Goal: Transaction & Acquisition: Purchase product/service

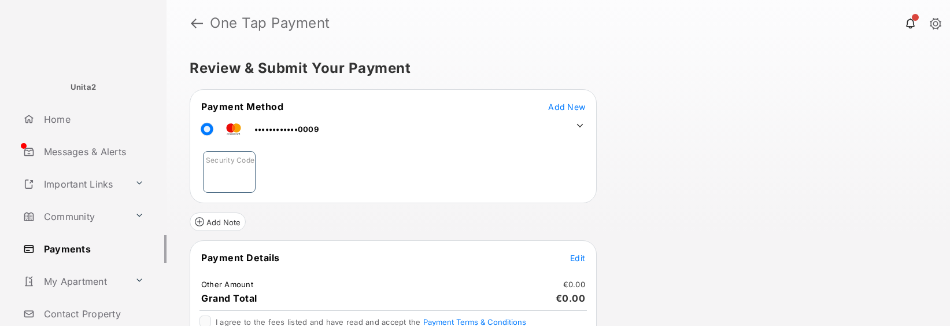
click at [247, 167] on input "Security Code" at bounding box center [229, 172] width 53 height 42
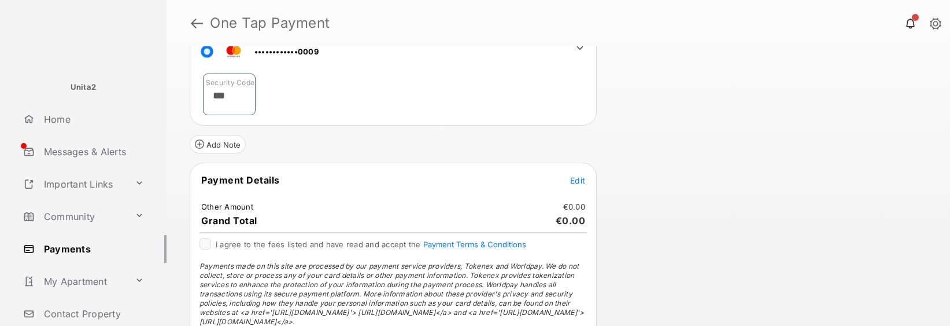
scroll to position [86, 0]
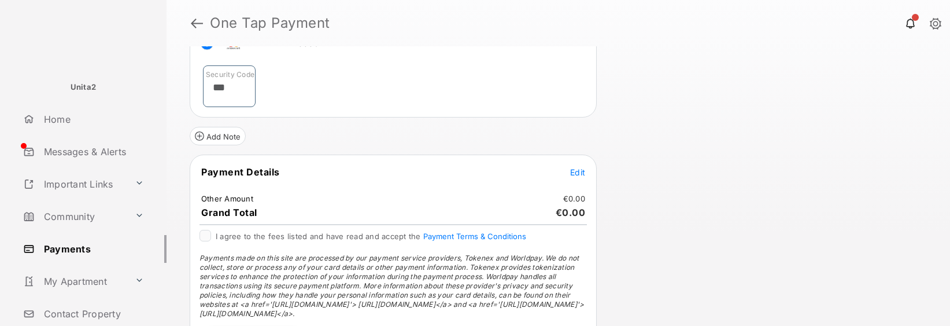
type input "***"
click at [576, 174] on span "Edit" at bounding box center [577, 172] width 15 height 10
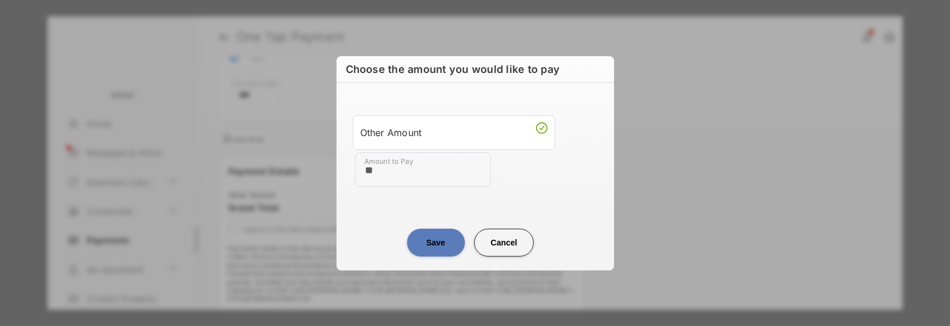
type input "**"
click at [435, 246] on button "Save" at bounding box center [436, 242] width 58 height 28
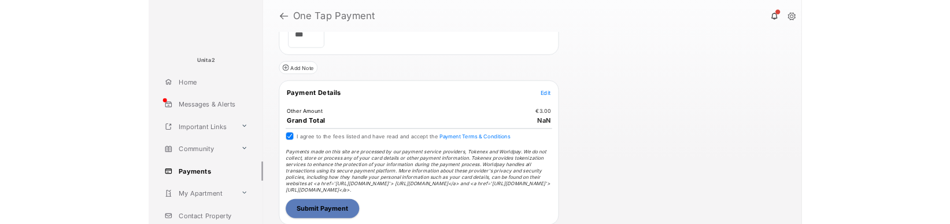
scroll to position [125, 0]
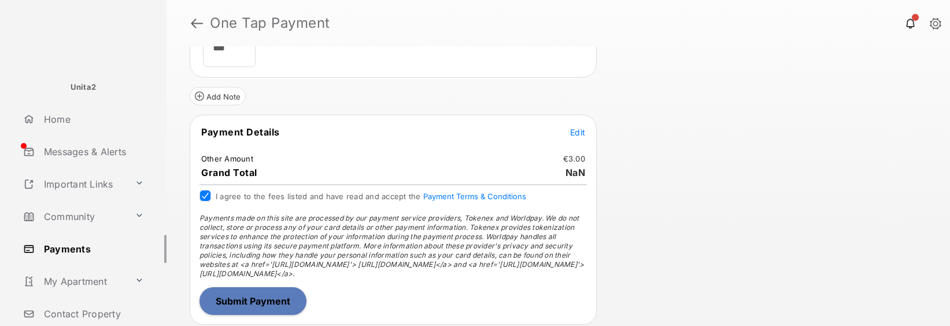
click at [236, 301] on button "Submit Payment" at bounding box center [252, 301] width 107 height 28
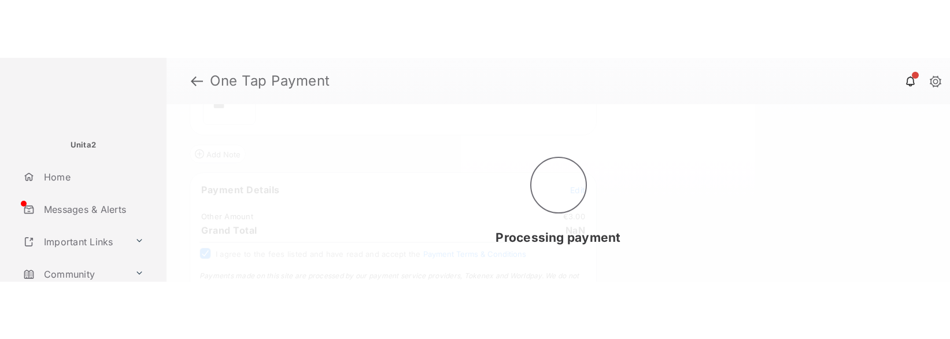
scroll to position [0, 0]
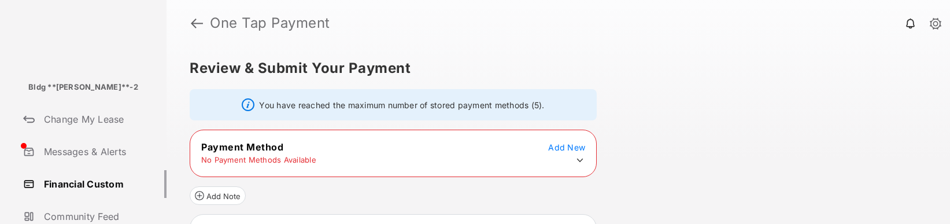
click at [582, 160] on icon at bounding box center [580, 160] width 10 height 10
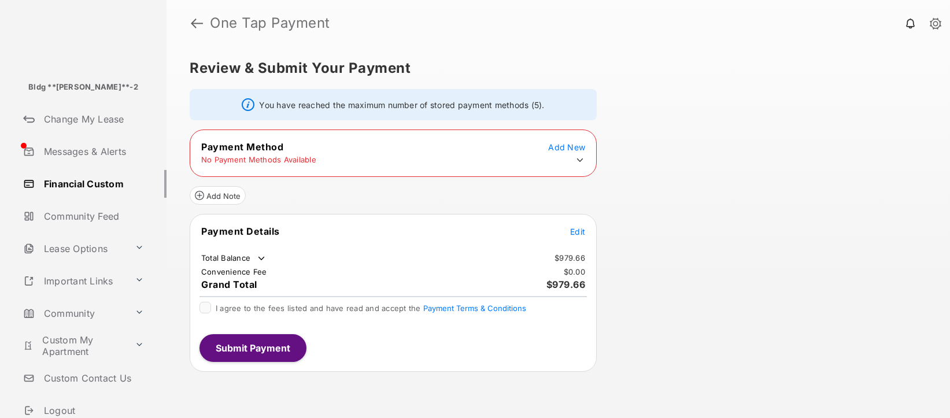
click at [576, 157] on icon at bounding box center [580, 160] width 10 height 10
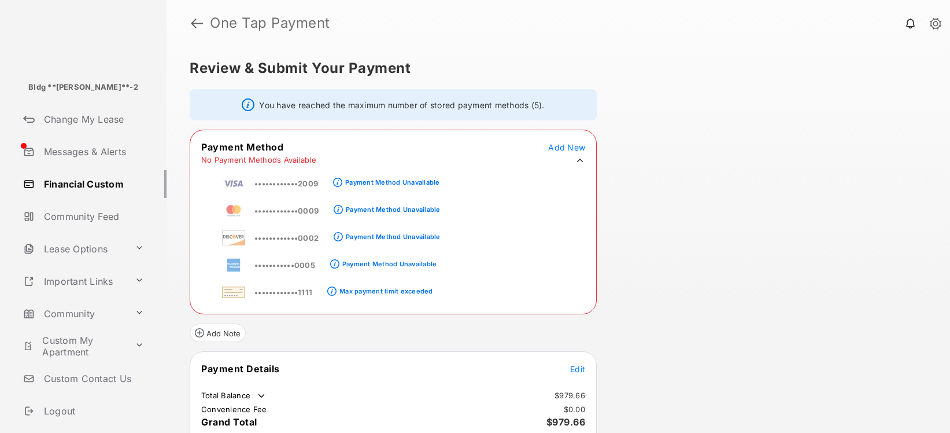
click at [940, 21] on link at bounding box center [936, 24] width 12 height 13
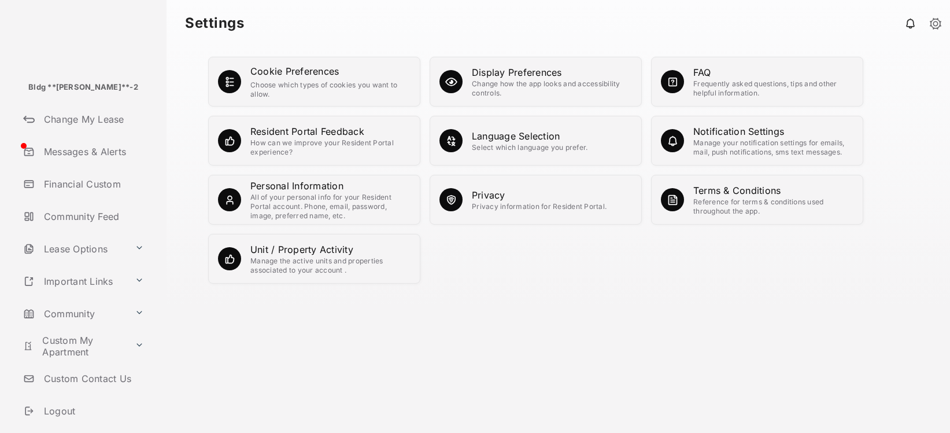
click at [84, 89] on p "Bldg **[PERSON_NAME]**-2" at bounding box center [83, 88] width 110 height 12
copy p "Matoshri"
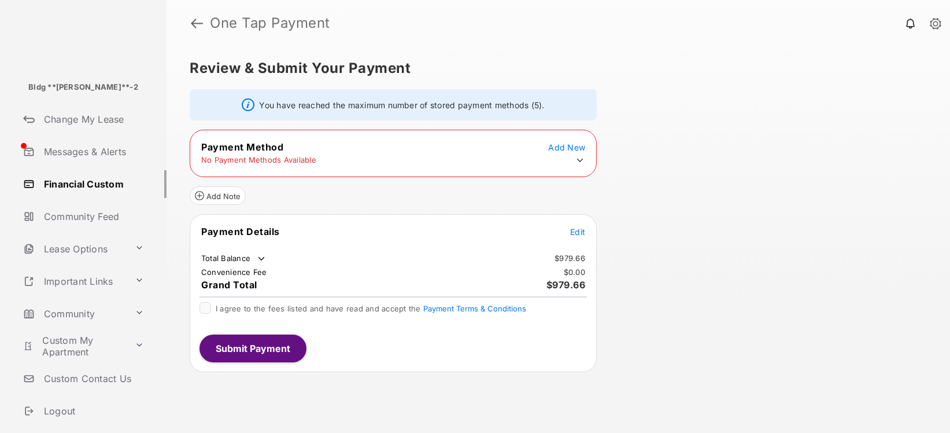
click at [279, 158] on td "No Payment Methods Available" at bounding box center [259, 159] width 116 height 10
click at [581, 161] on icon at bounding box center [580, 160] width 10 height 10
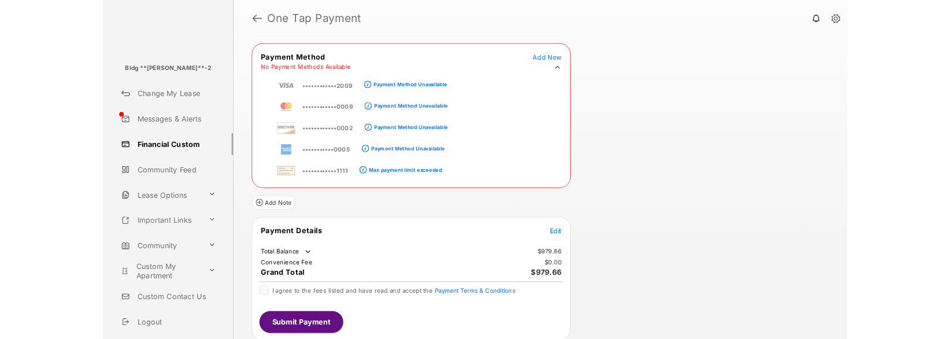
scroll to position [77, 0]
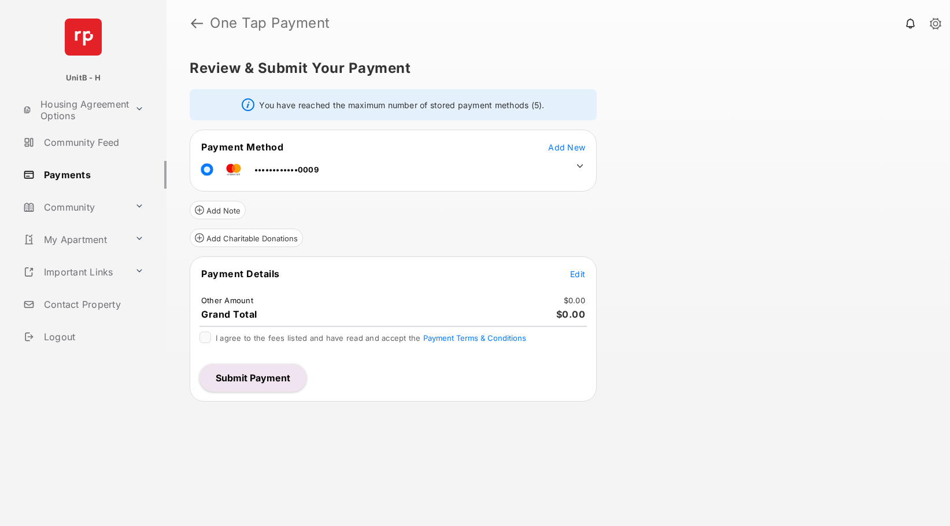
click at [576, 272] on span "Edit" at bounding box center [577, 274] width 15 height 10
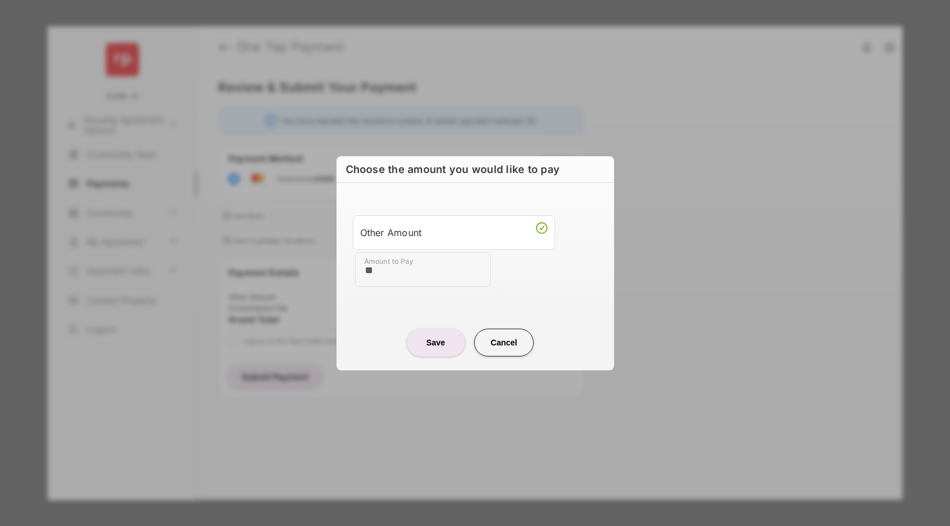
type input "**"
click at [441, 348] on button "Save" at bounding box center [436, 342] width 58 height 28
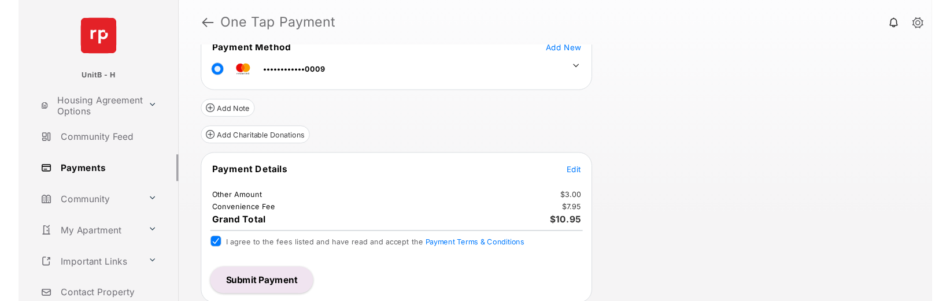
scroll to position [101, 0]
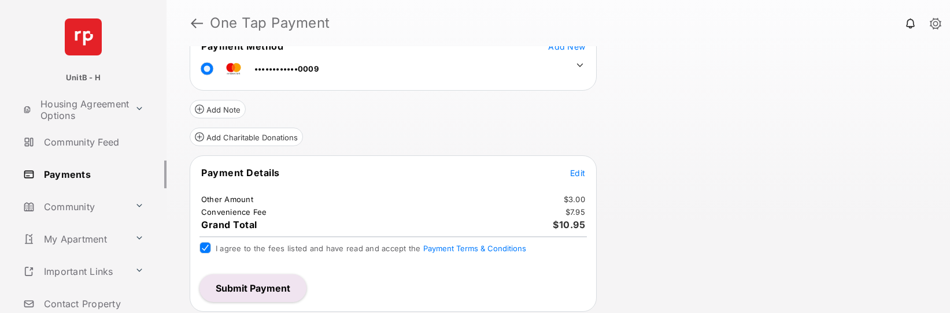
click at [266, 287] on button "Submit Payment" at bounding box center [252, 289] width 107 height 28
